Goal: Use online tool/utility: Utilize a website feature to perform a specific function

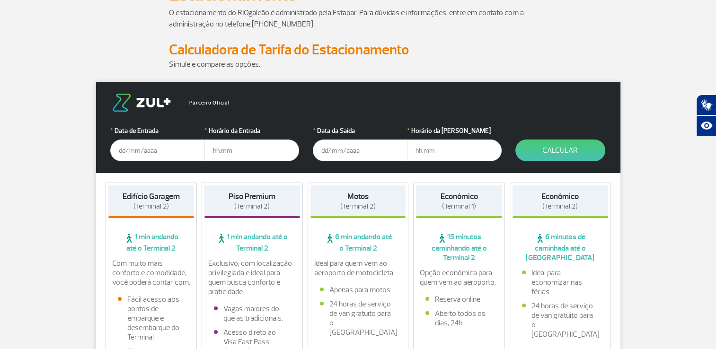
scroll to position [95, 0]
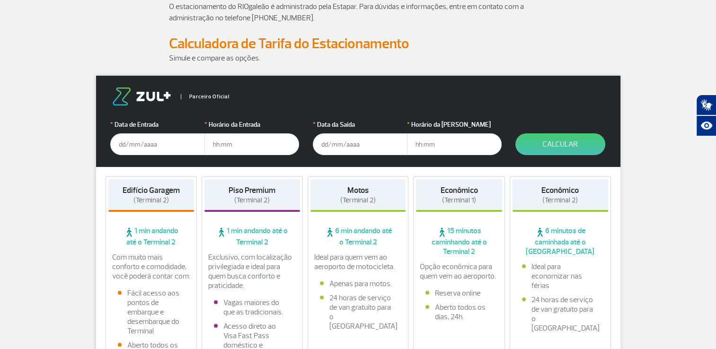
click at [160, 143] on input "text" at bounding box center [157, 144] width 95 height 22
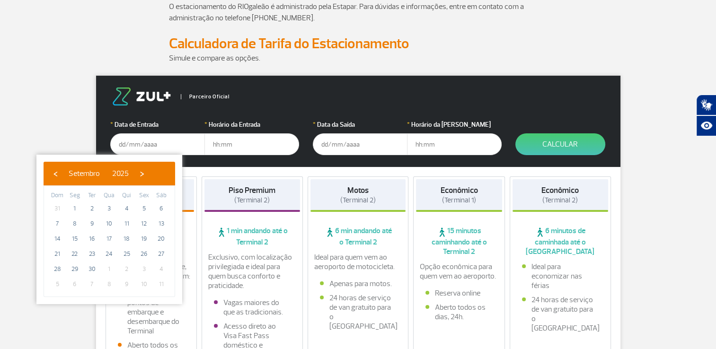
click at [149, 175] on span "›" at bounding box center [142, 174] width 14 height 14
click at [143, 175] on span "›" at bounding box center [136, 174] width 14 height 14
click at [148, 268] on span "28" at bounding box center [143, 269] width 15 height 15
type input "[DATE]"
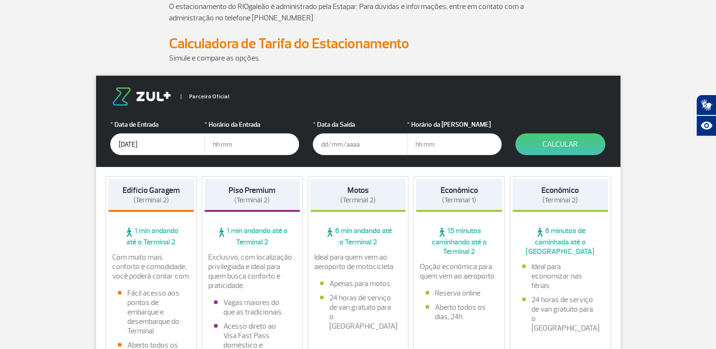
click at [230, 148] on input "text" at bounding box center [251, 144] width 95 height 22
type input "05:00"
click at [369, 144] on input "text" at bounding box center [360, 144] width 95 height 22
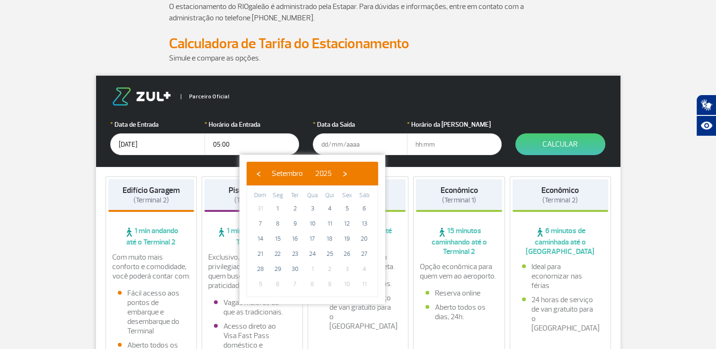
click at [352, 172] on span "›" at bounding box center [345, 174] width 14 height 14
click at [346, 172] on span "›" at bounding box center [339, 174] width 14 height 14
click at [264, 283] on span "30" at bounding box center [260, 284] width 15 height 15
type input "[DATE]"
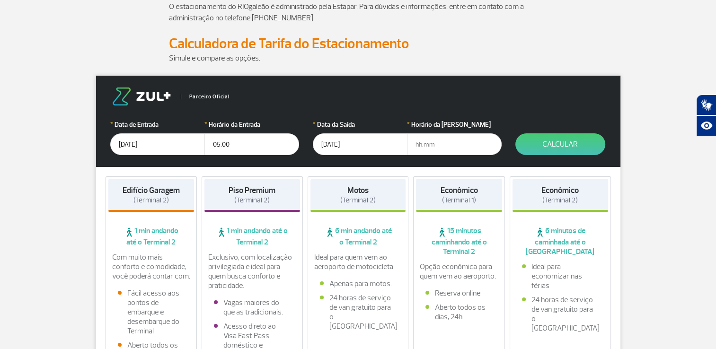
click at [448, 145] on input "text" at bounding box center [454, 144] width 95 height 22
type input "22:00"
click at [560, 147] on button "Calcular" at bounding box center [560, 144] width 90 height 22
